Goal: Transaction & Acquisition: Obtain resource

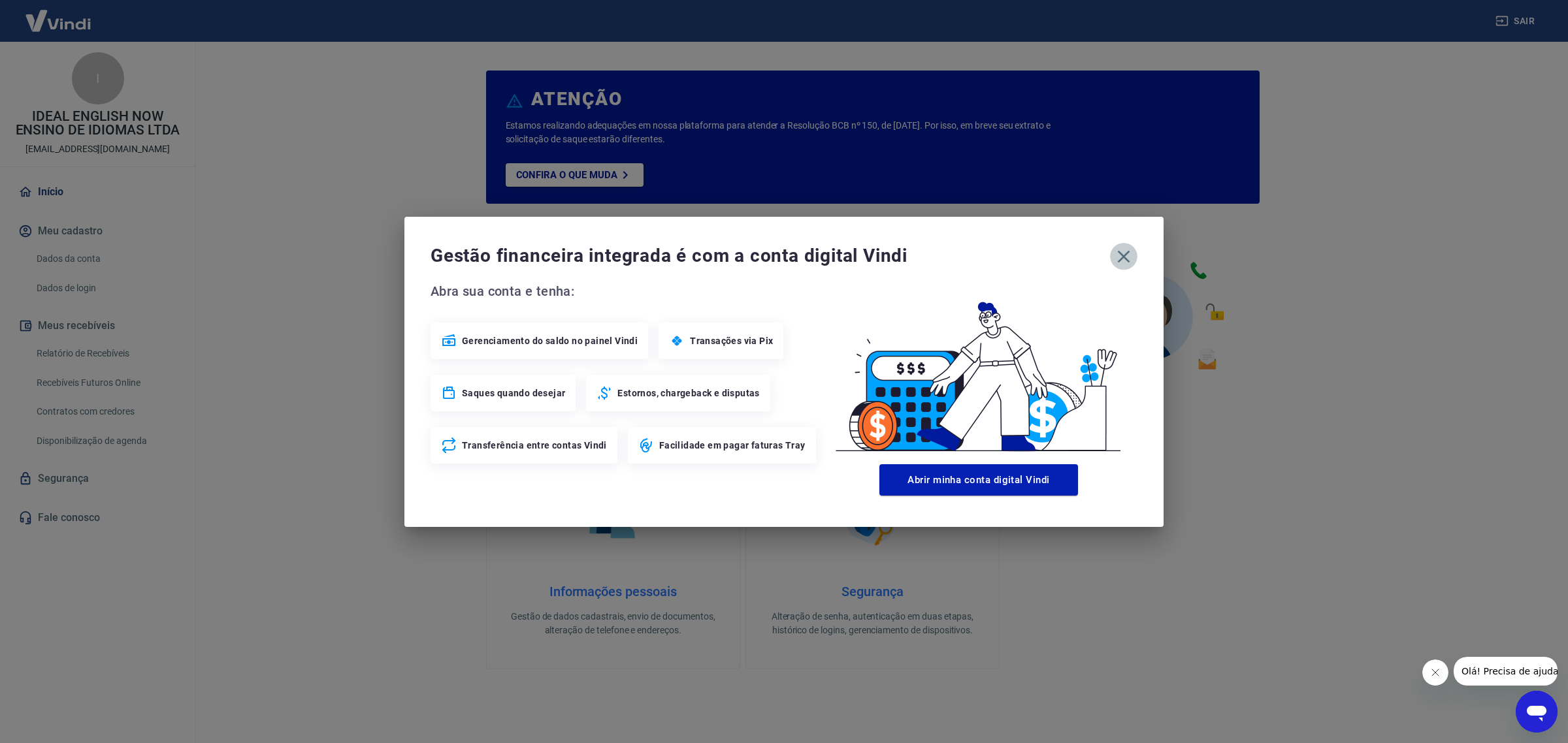
click at [1129, 262] on icon "button" at bounding box center [1123, 256] width 21 height 21
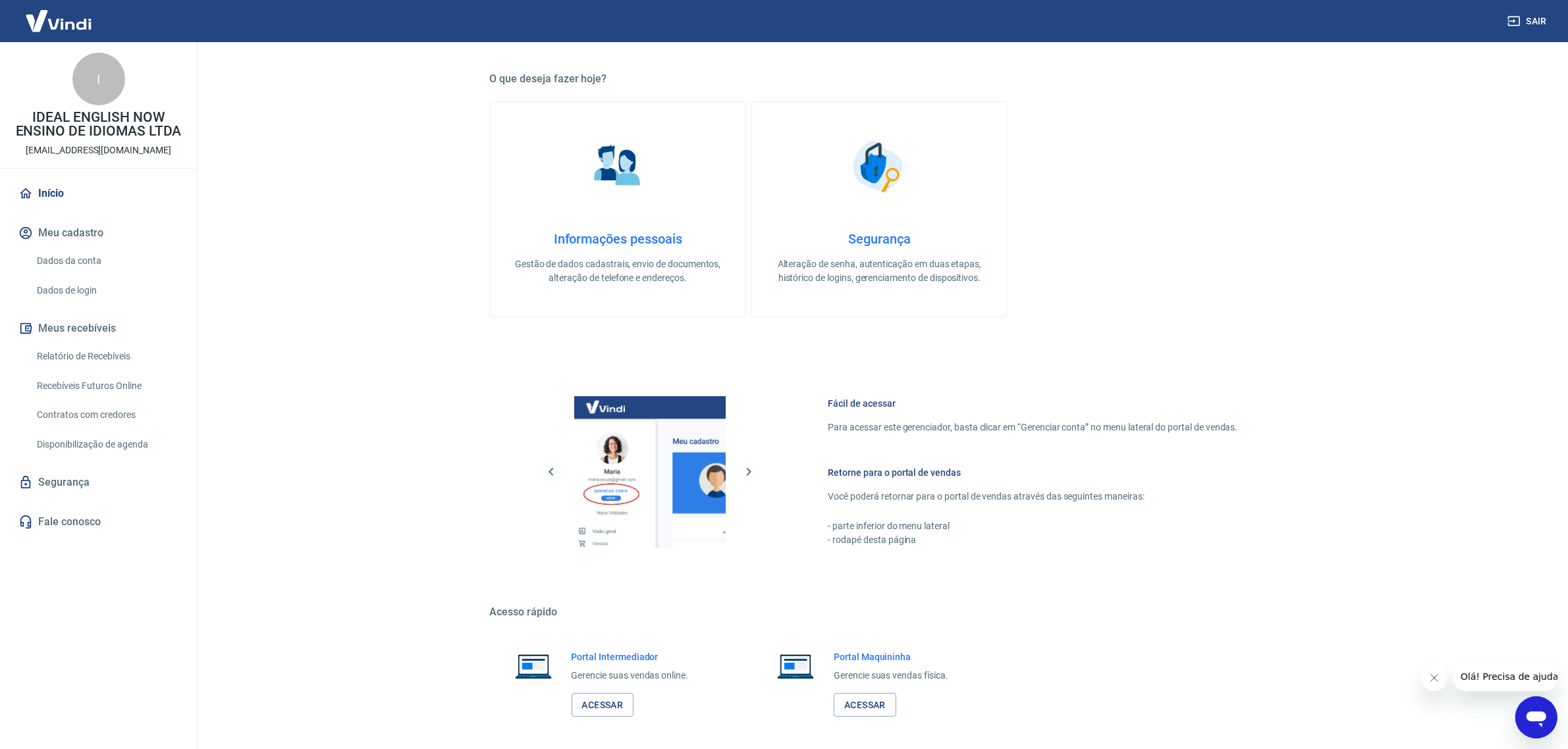
scroll to position [414, 0]
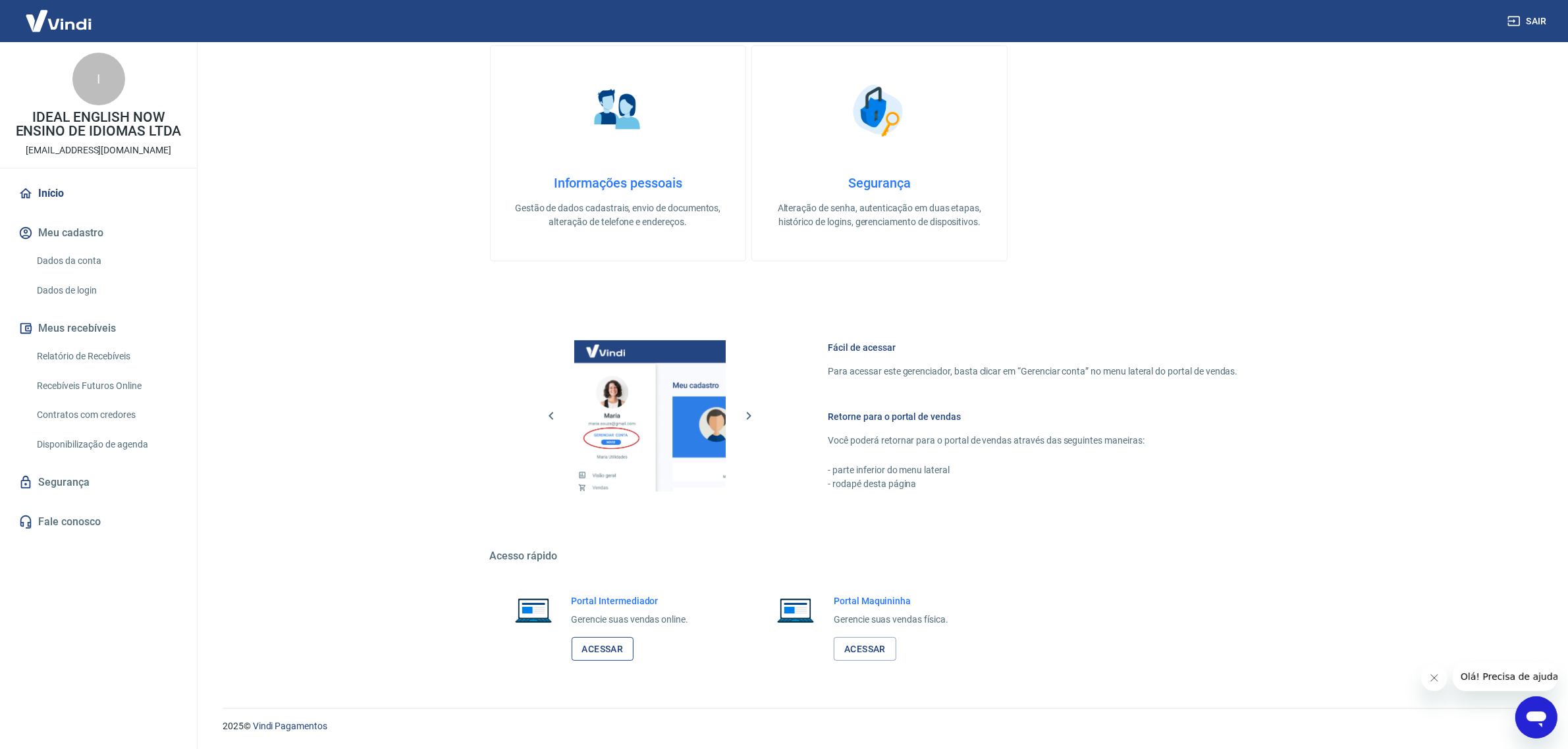
click at [602, 640] on link "Acessar" at bounding box center [602, 649] width 62 height 24
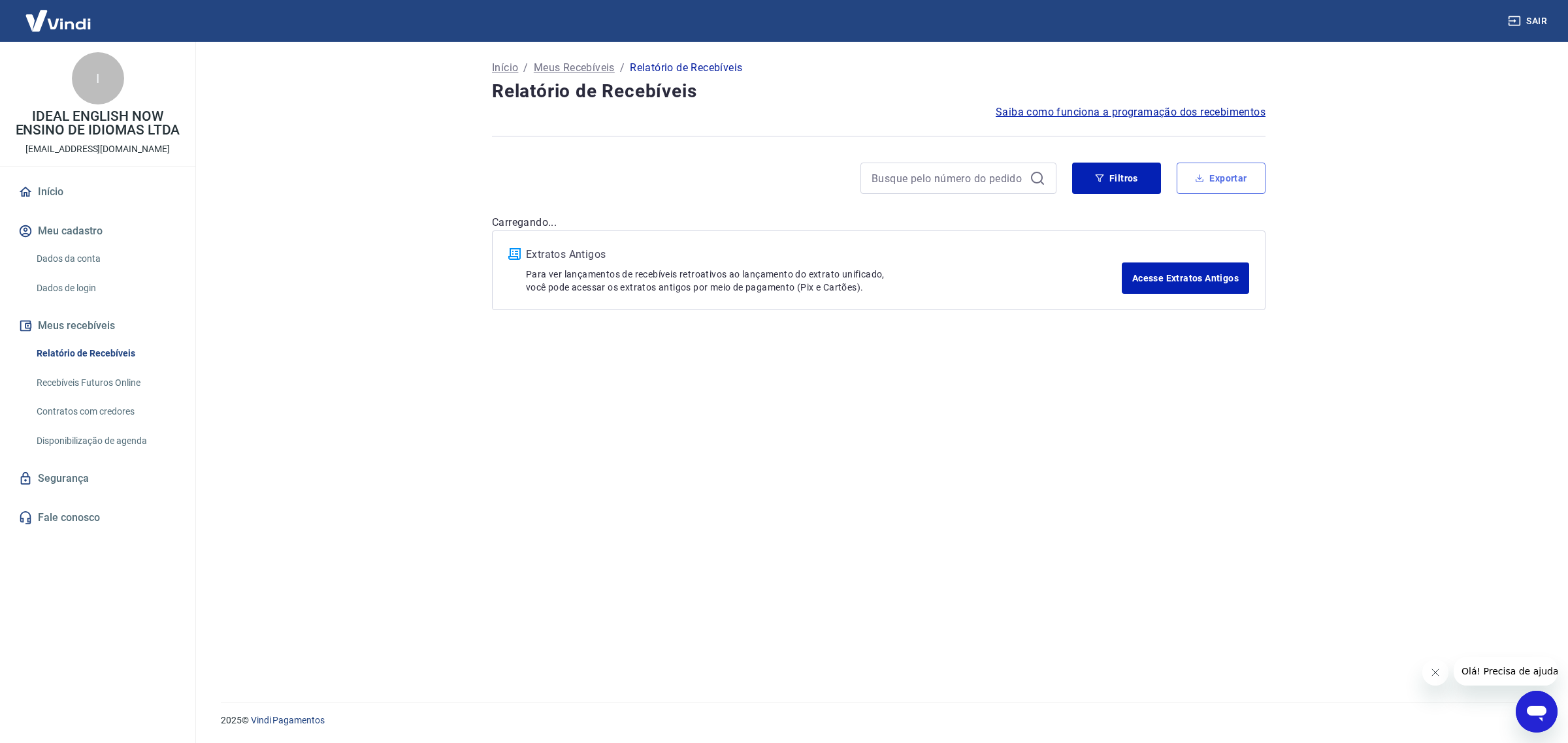
click at [1228, 179] on button "Exportar" at bounding box center [1220, 179] width 89 height 31
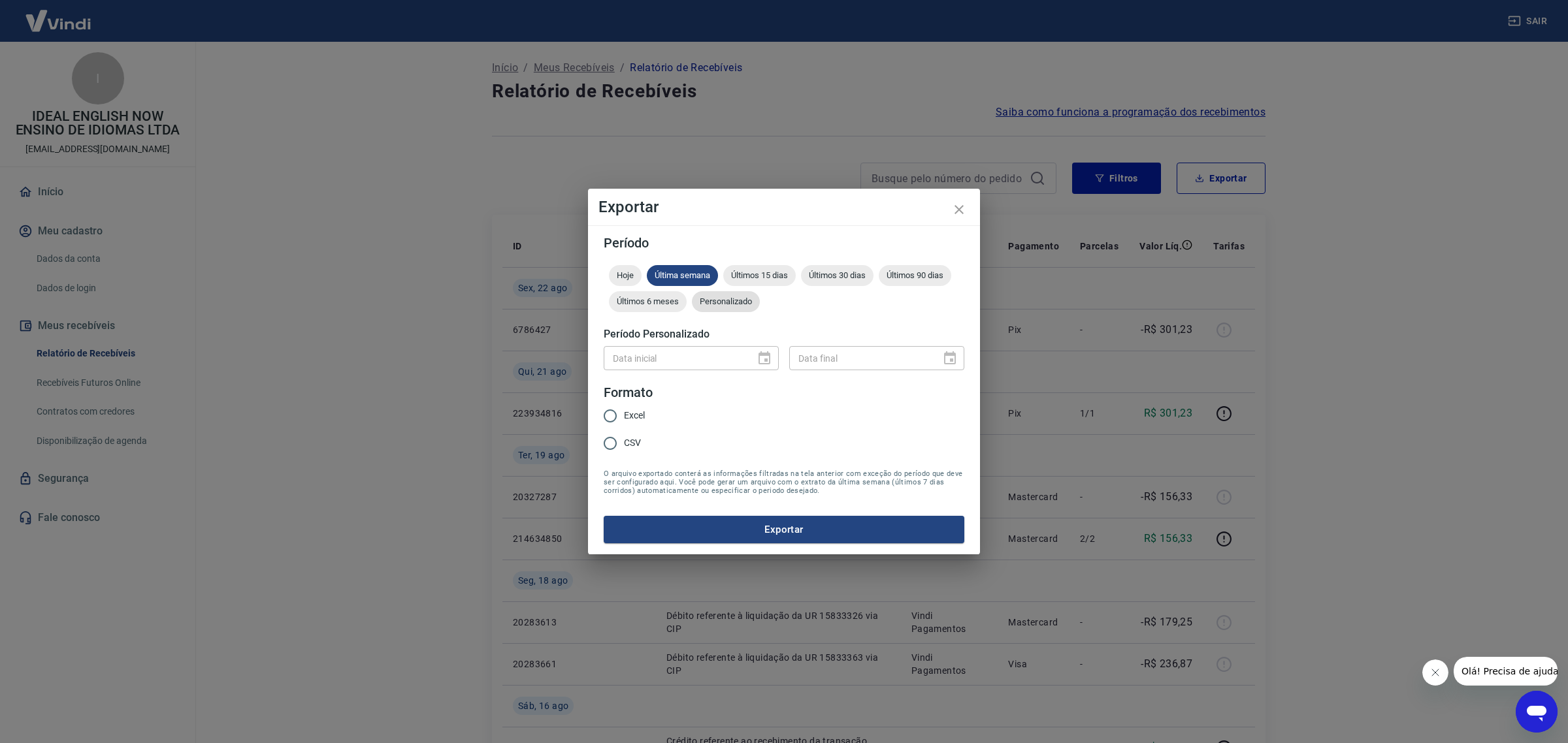
drag, startPoint x: 746, startPoint y: 308, endPoint x: 739, endPoint y: 308, distance: 7.0
click at [743, 308] on div "Personalizado" at bounding box center [725, 301] width 68 height 21
click at [757, 352] on icon "Choose date" at bounding box center [764, 359] width 16 height 16
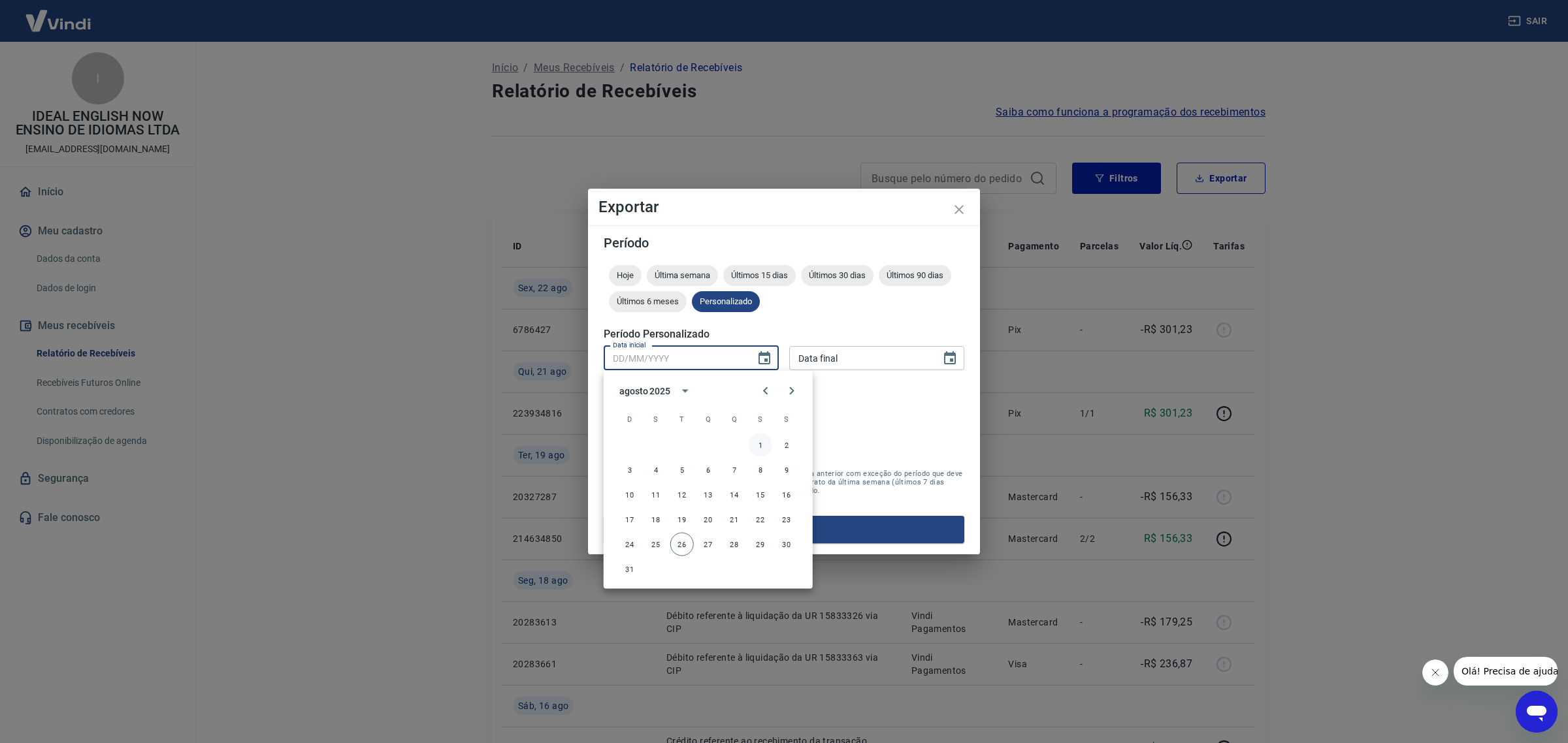
click at [759, 446] on button "1" at bounding box center [761, 445] width 23 height 23
type input "[DATE]"
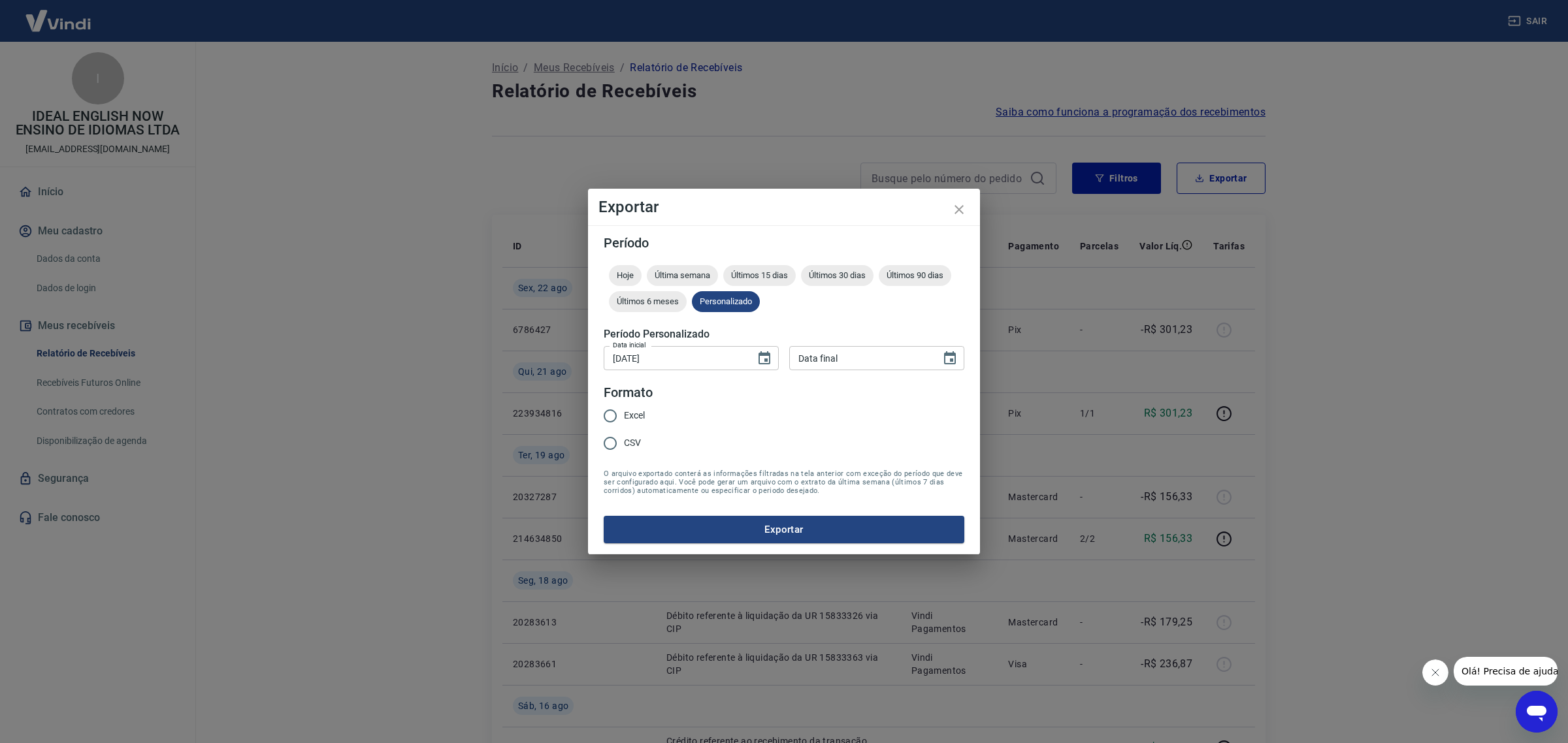
click at [959, 348] on div "Data final" at bounding box center [877, 358] width 175 height 24
type input "DD/MM/YYYY"
click at [951, 360] on icon "Choose date" at bounding box center [949, 358] width 12 height 13
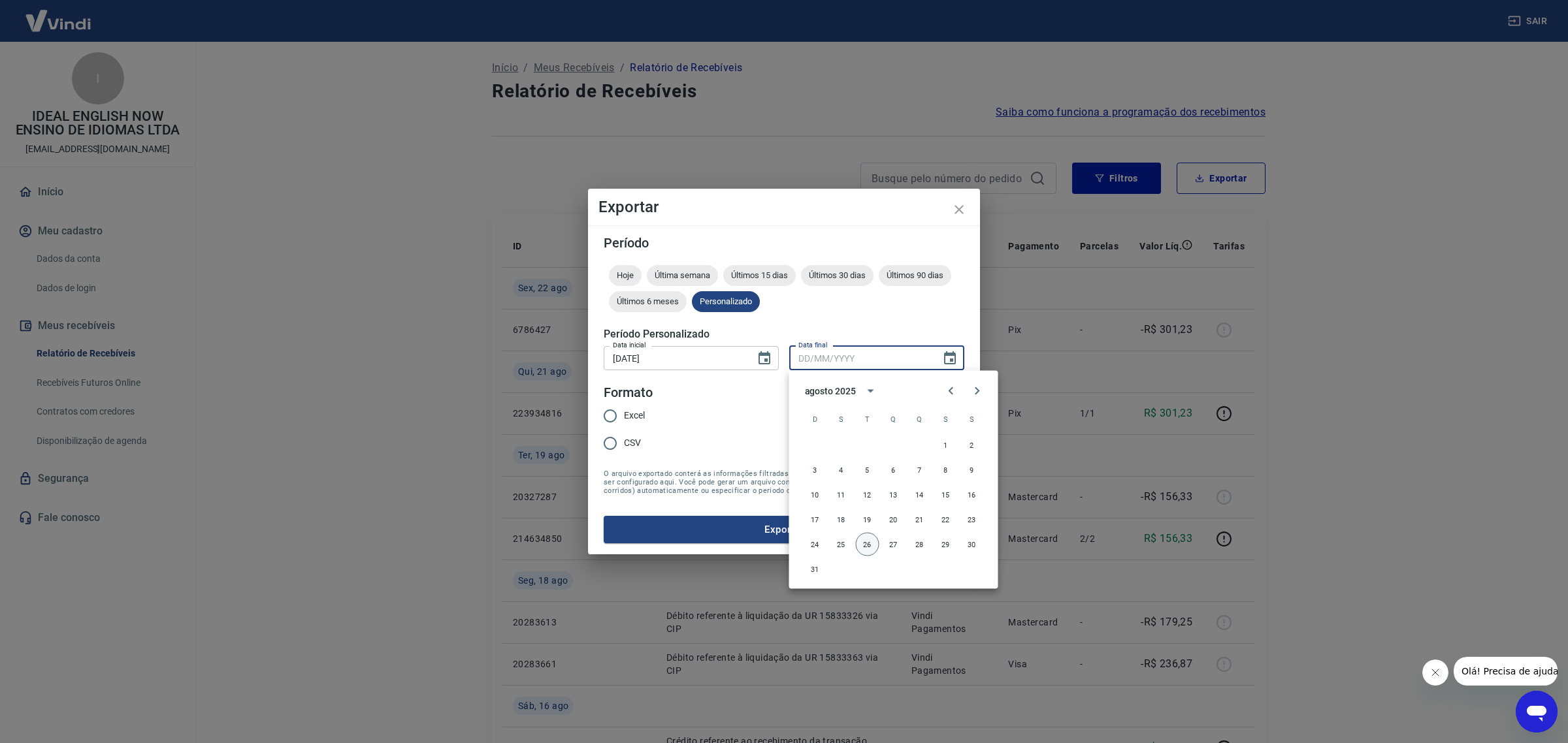
click at [869, 541] on button "26" at bounding box center [868, 545] width 23 height 23
type input "[DATE]"
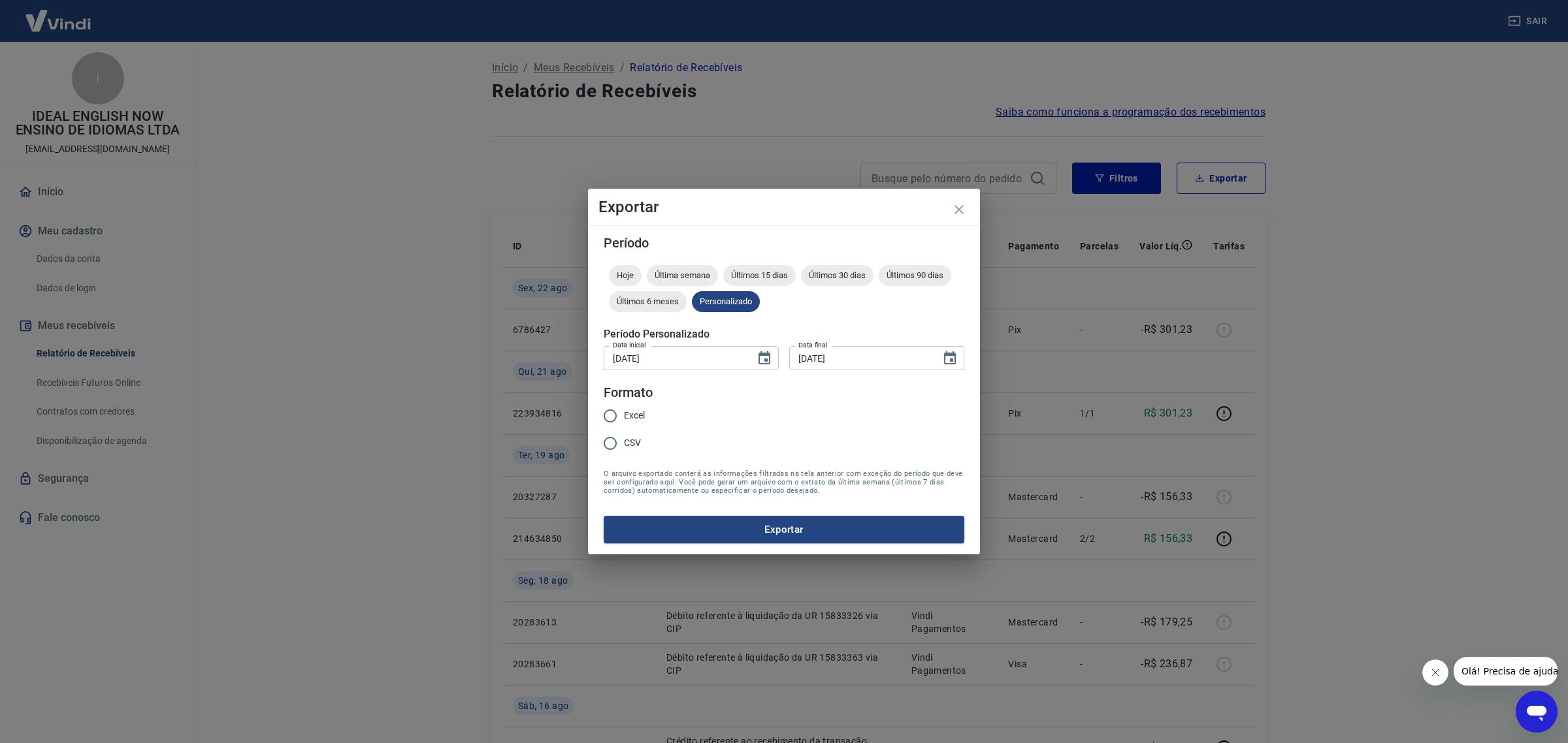
click at [622, 413] on input "Excel" at bounding box center [610, 416] width 27 height 27
radio input "true"
click at [755, 526] on button "Exportar" at bounding box center [784, 529] width 360 height 27
